Goal: Task Accomplishment & Management: Use online tool/utility

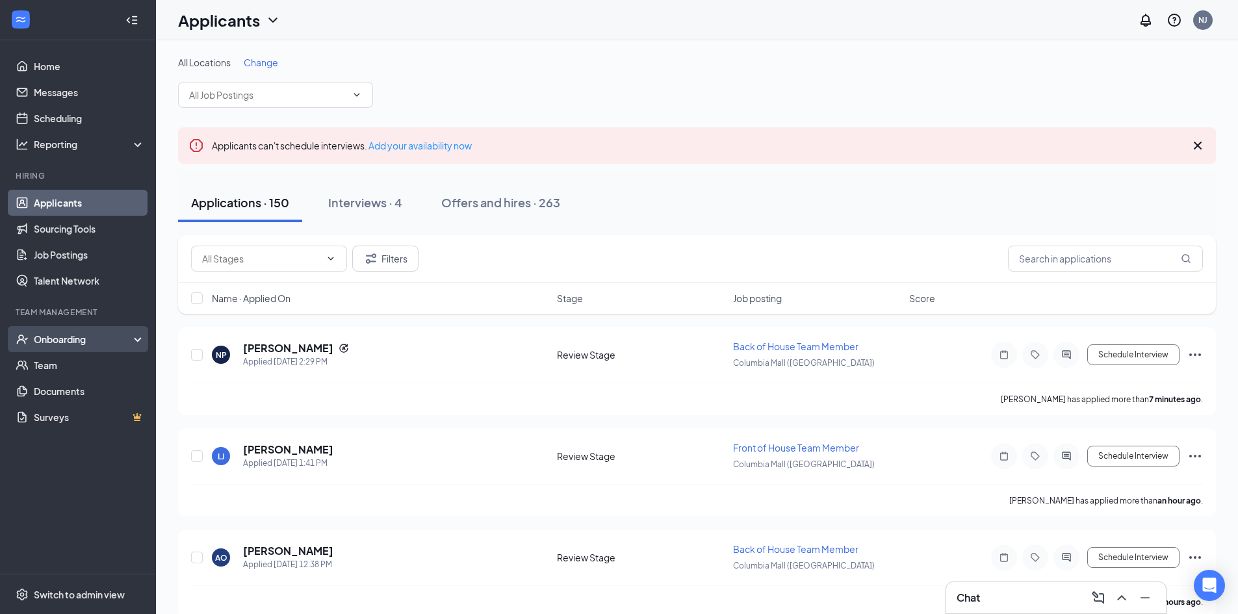
click at [93, 330] on div "Onboarding" at bounding box center [78, 339] width 156 height 26
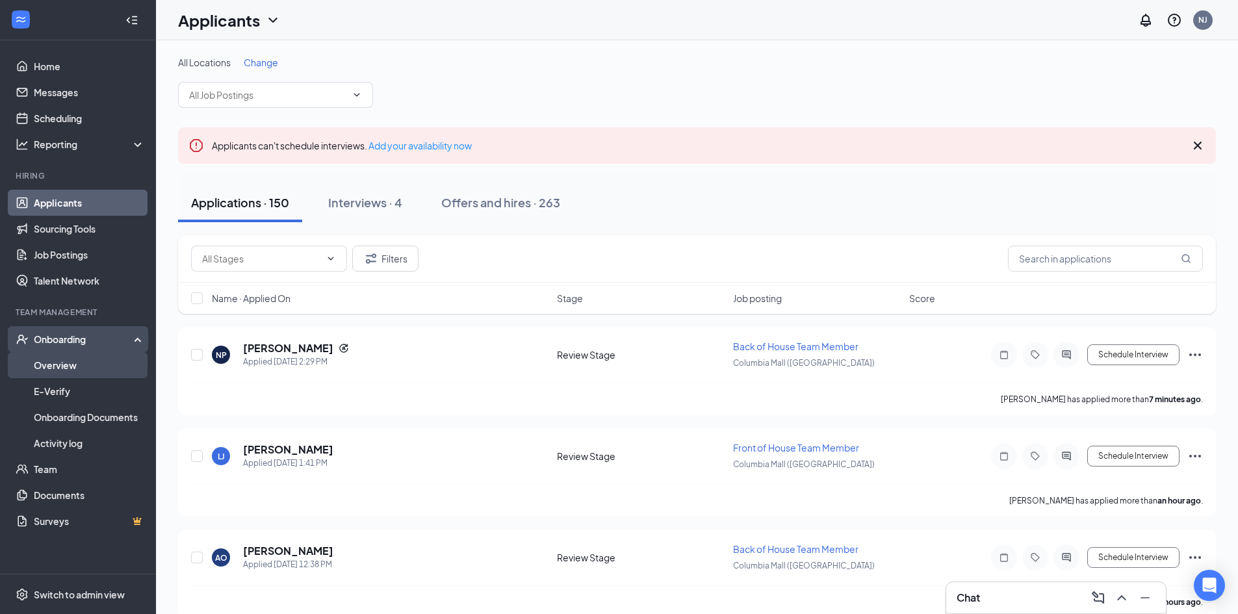
click at [83, 372] on link "Overview" at bounding box center [89, 365] width 111 height 26
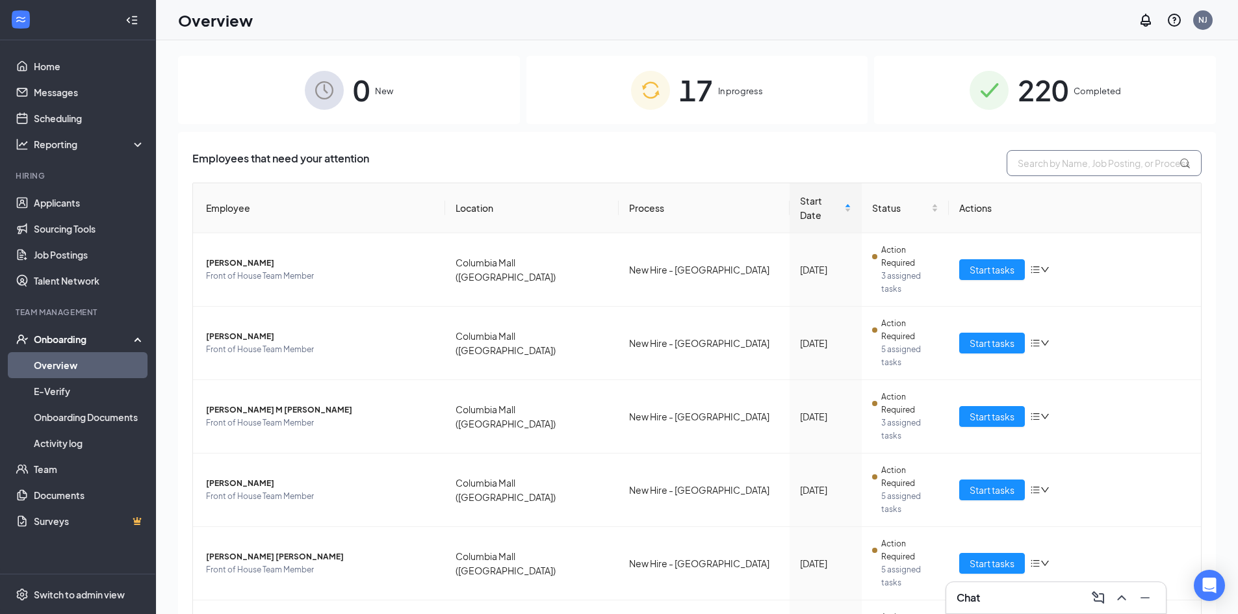
click at [1036, 159] on input "text" at bounding box center [1104, 163] width 195 height 26
click at [79, 411] on link "Onboarding Documents" at bounding box center [89, 417] width 111 height 26
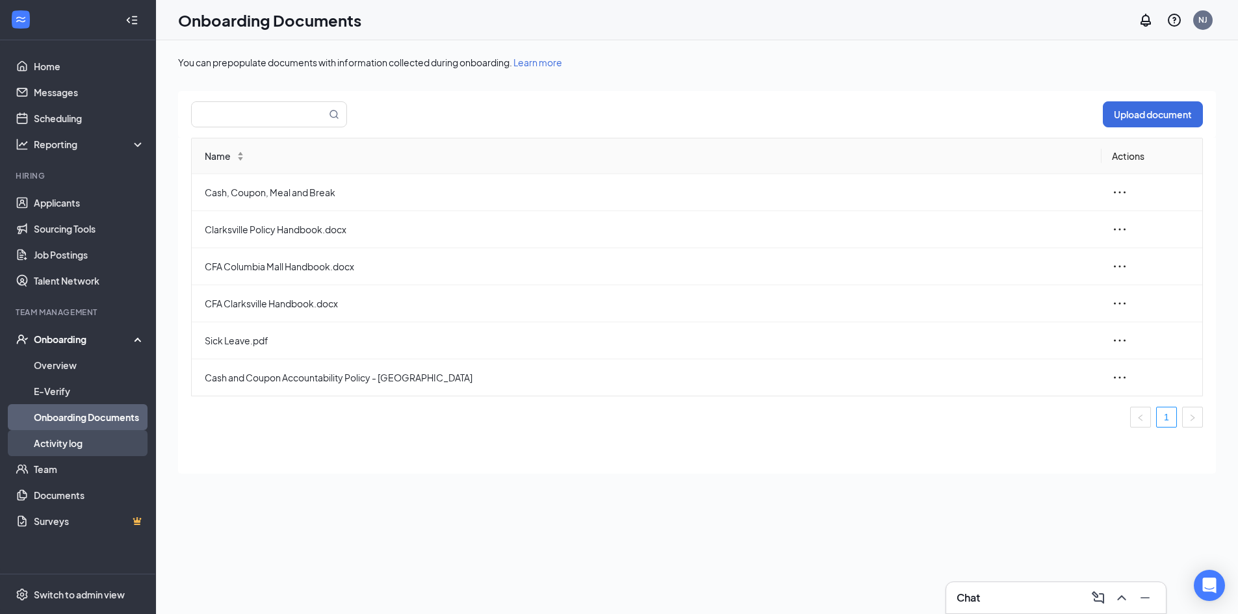
click at [71, 439] on link "Activity log" at bounding box center [89, 443] width 111 height 26
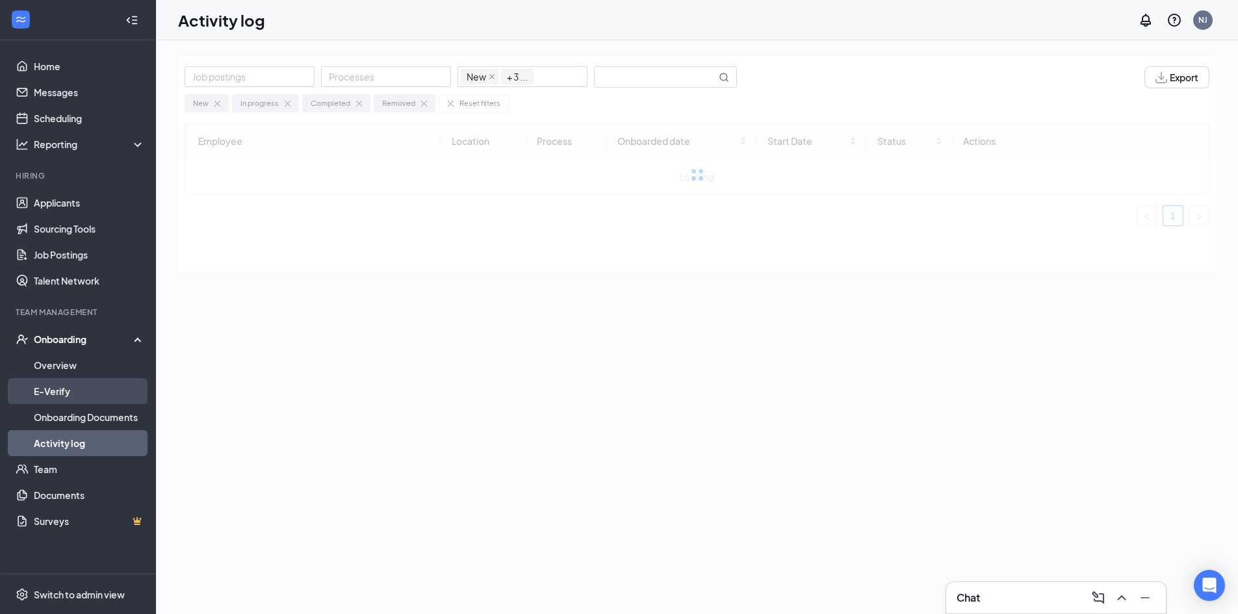
click at [69, 402] on link "E-Verify" at bounding box center [89, 391] width 111 height 26
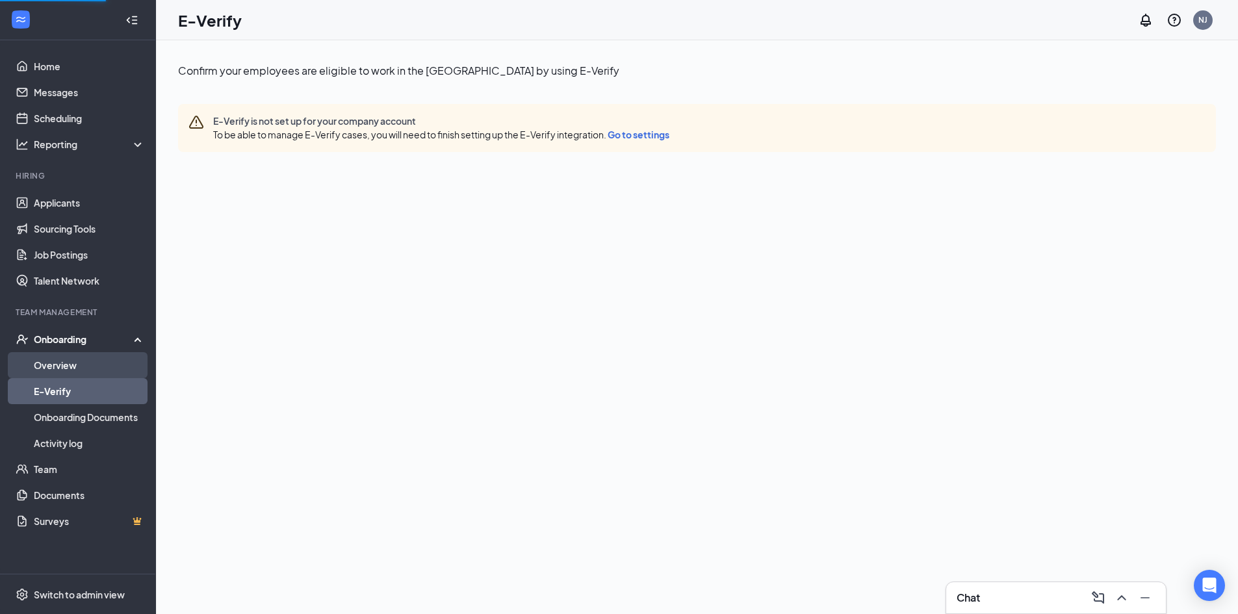
click at [73, 370] on link "Overview" at bounding box center [89, 365] width 111 height 26
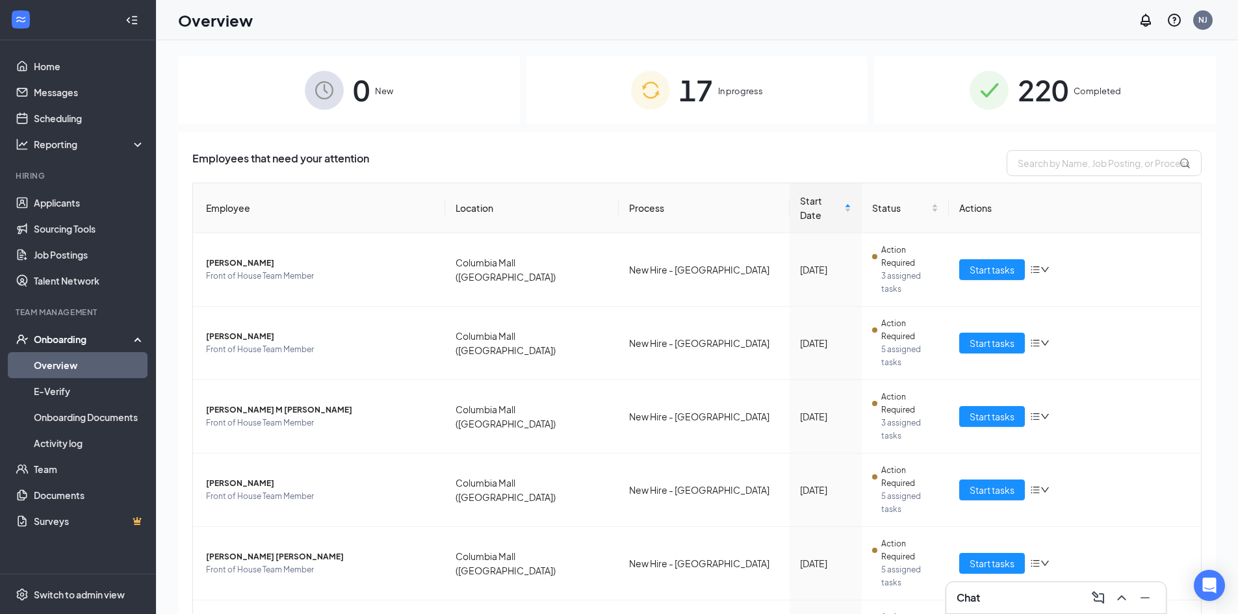
click at [79, 342] on div "Onboarding" at bounding box center [84, 339] width 100 height 13
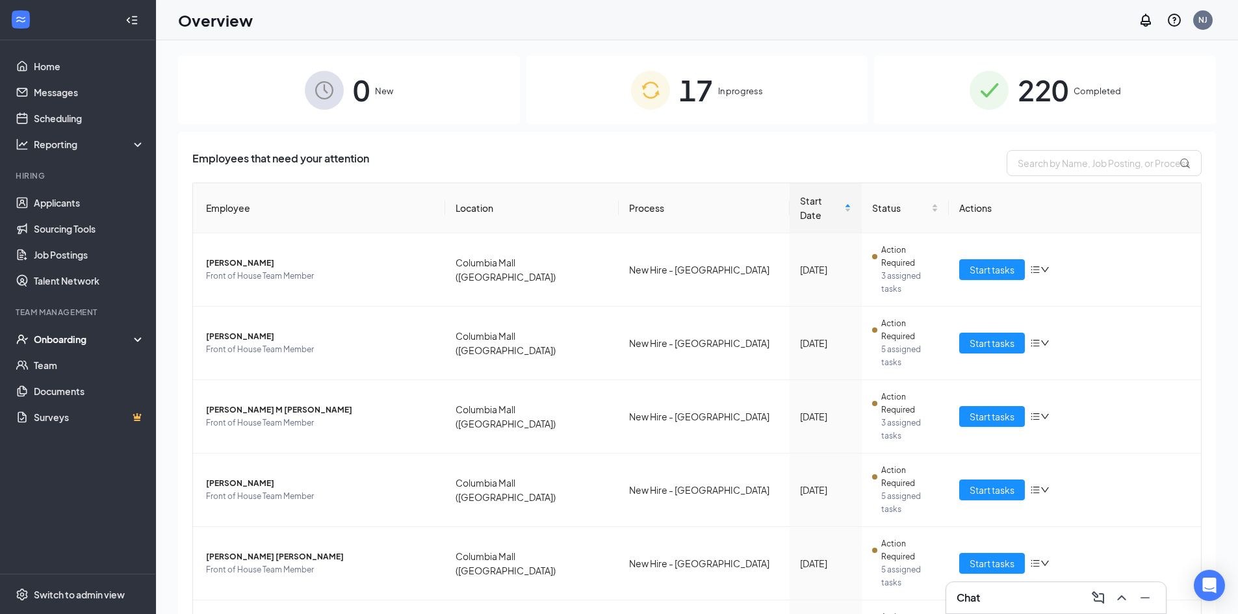
click at [75, 335] on div "Onboarding" at bounding box center [84, 339] width 100 height 13
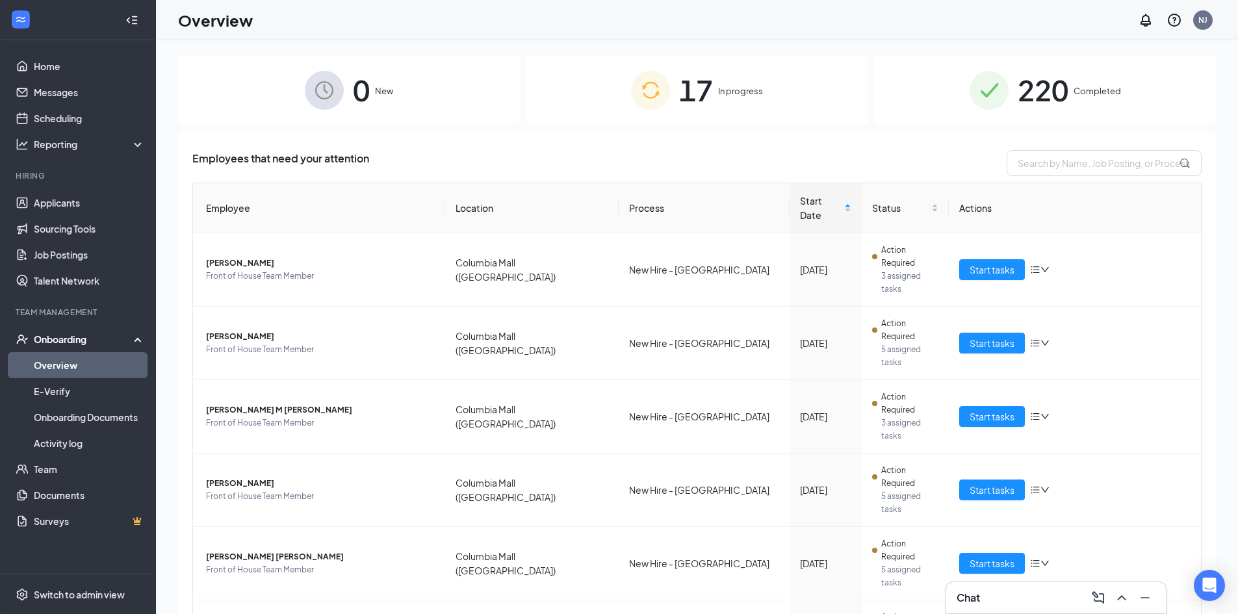
click at [83, 356] on link "Overview" at bounding box center [89, 365] width 111 height 26
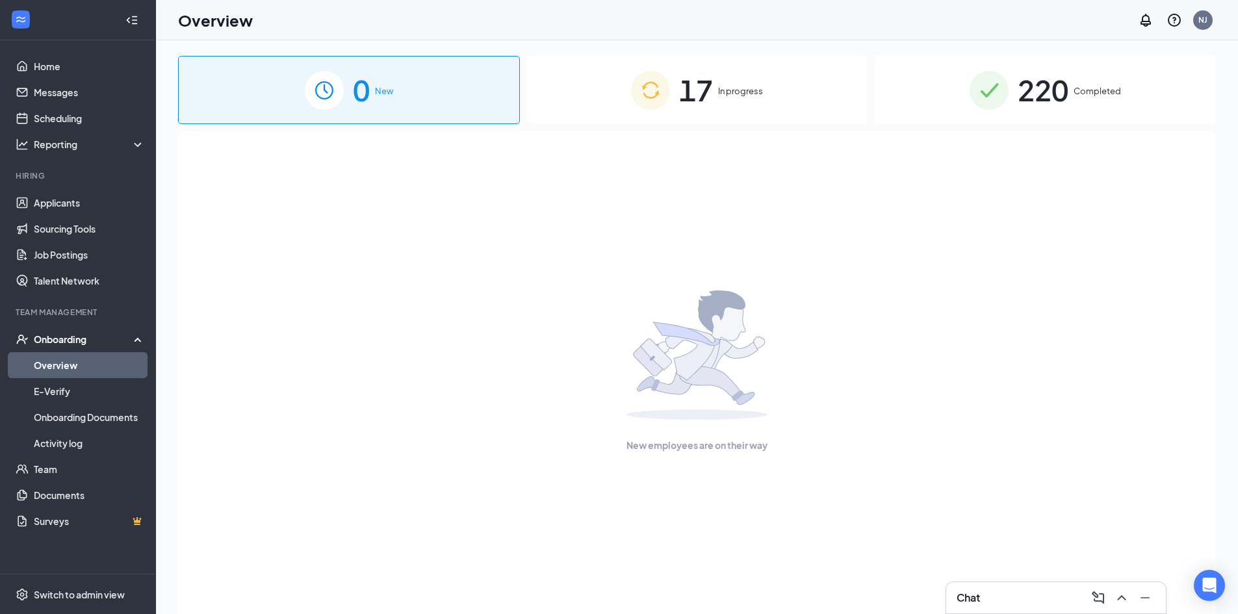
click at [1165, 92] on div "220 Completed" at bounding box center [1045, 90] width 342 height 68
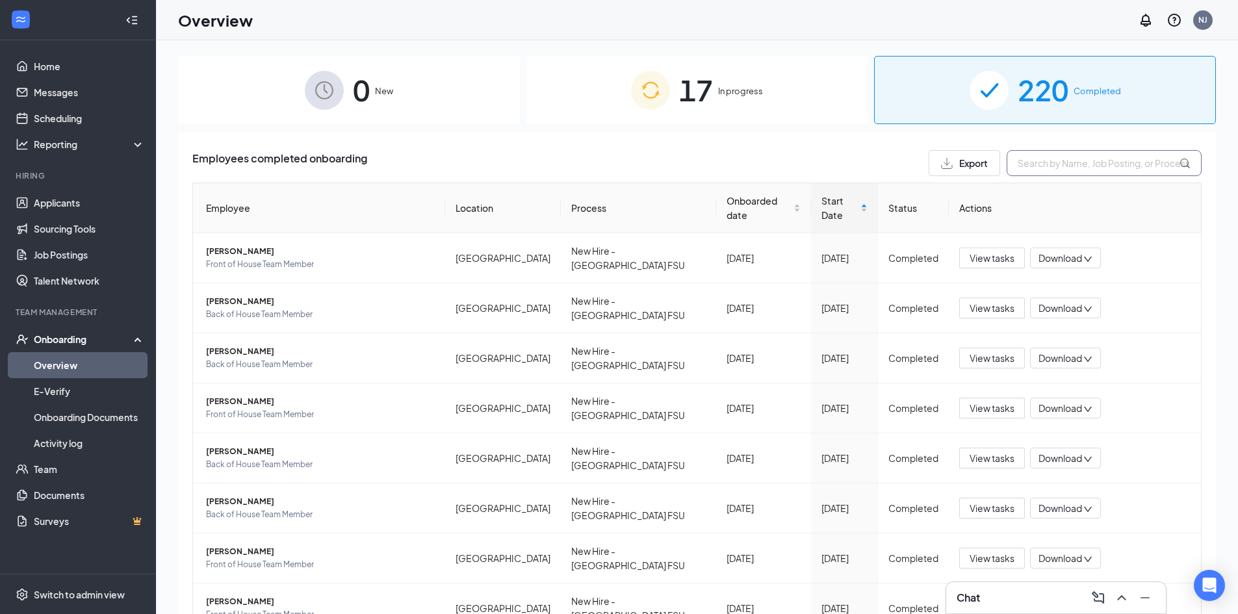
click at [1127, 161] on input "text" at bounding box center [1104, 163] width 195 height 26
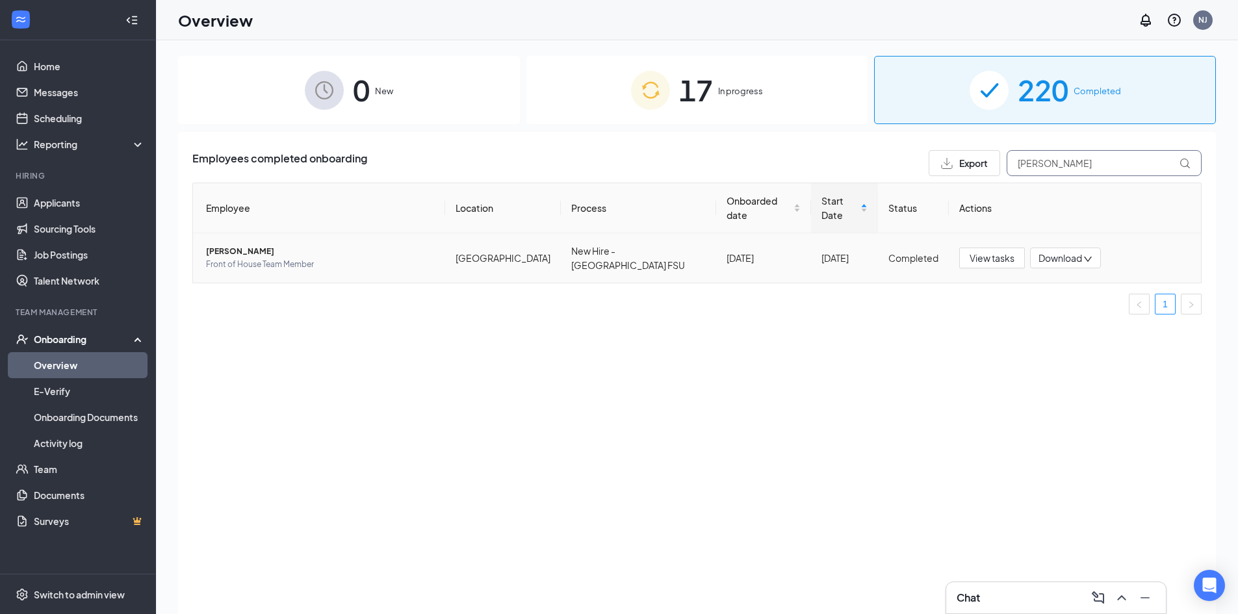
type input "[PERSON_NAME]"
click at [287, 245] on span "[PERSON_NAME]" at bounding box center [320, 251] width 229 height 13
